Goal: Information Seeking & Learning: Learn about a topic

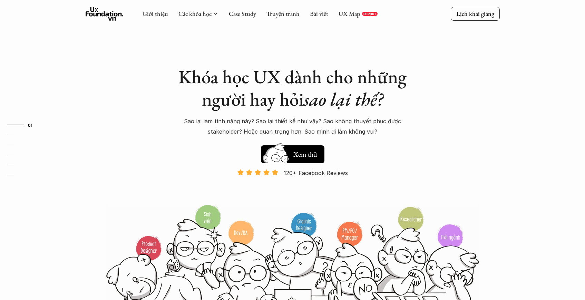
click at [241, 21] on div "Giới thiệu Các khóa học Case Study Truyện tranh Bài viết UX Map REPORT Lịch kha…" at bounding box center [292, 14] width 585 height 28
click at [241, 18] on div "Giới thiệu Các khóa học Case Study Truyện tranh Bài viết UX Map REPORT" at bounding box center [260, 14] width 235 height 14
click at [242, 16] on link "Case Study" at bounding box center [242, 14] width 27 height 8
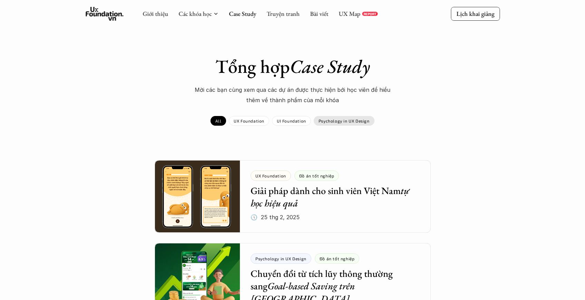
click at [329, 121] on p "Psychology in UX Design" at bounding box center [344, 120] width 51 height 5
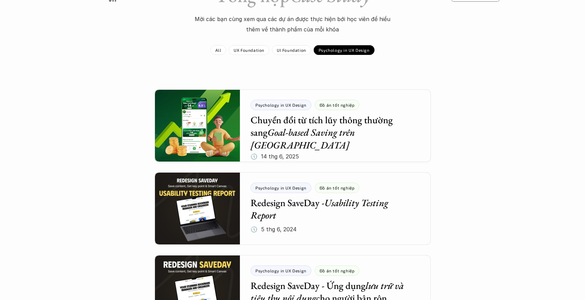
scroll to position [80, 0]
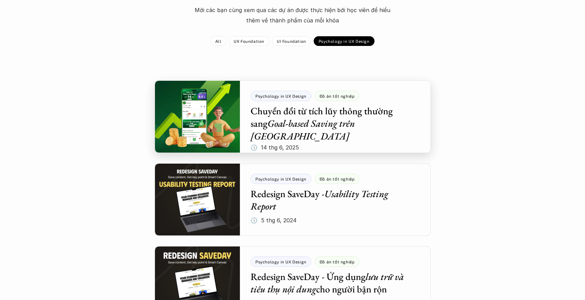
click at [213, 109] on div at bounding box center [293, 116] width 276 height 72
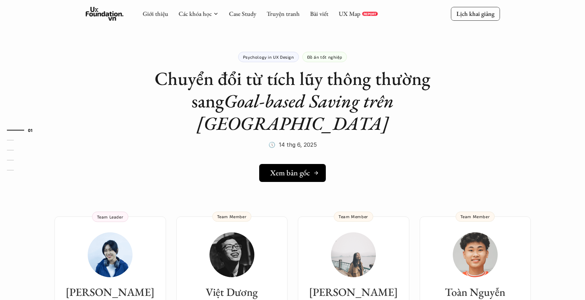
click at [286, 168] on h5 "Xem bản gốc" at bounding box center [290, 172] width 40 height 9
